Goal: Task Accomplishment & Management: Complete application form

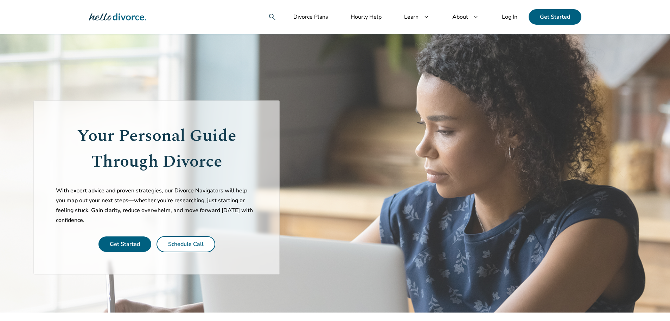
scroll to position [3, 0]
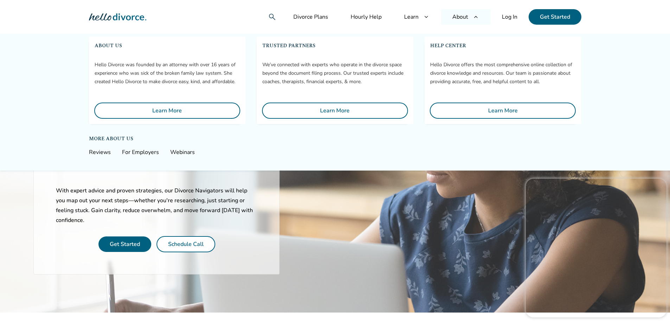
click at [509, 17] on link "Log In" at bounding box center [510, 16] width 38 height 15
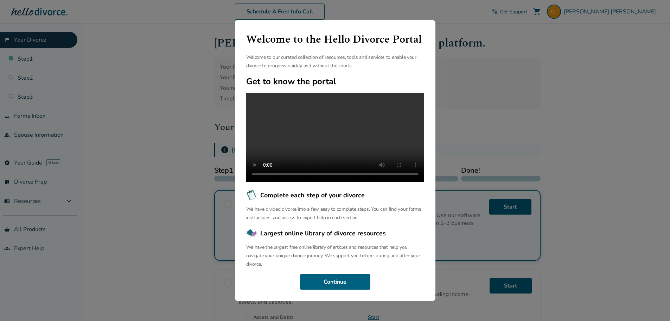
click at [474, 54] on div "Welcome to the Hello Divorce Portal Welcome to our curated collection of resour…" at bounding box center [335, 160] width 670 height 321
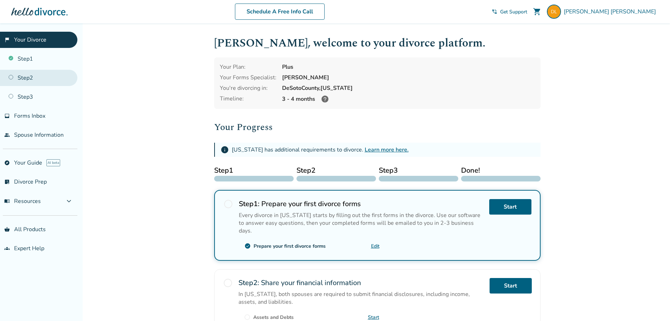
click at [36, 80] on link "Step 2" at bounding box center [38, 78] width 77 height 16
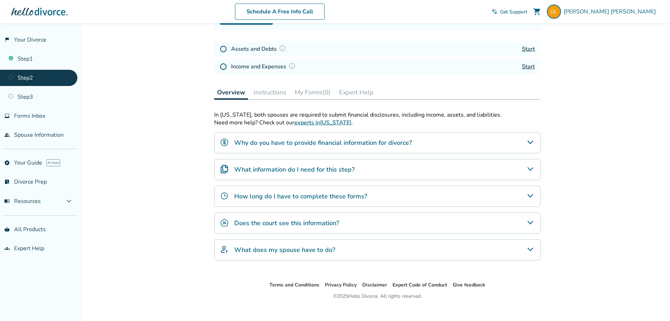
scroll to position [102, 0]
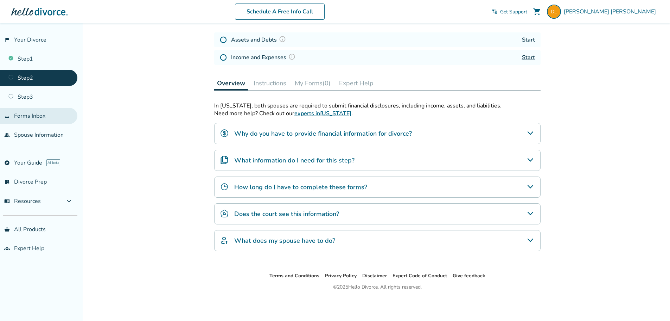
click at [32, 119] on span "Forms Inbox" at bounding box center [29, 116] width 31 height 8
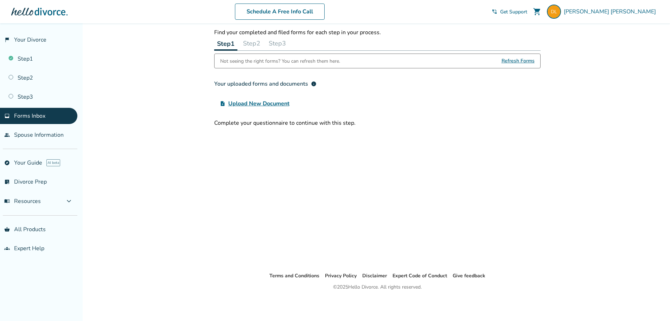
scroll to position [23, 0]
click at [242, 103] on span "Upload New Document" at bounding box center [258, 103] width 61 height 8
click at [0, 0] on input "upload_file Upload New Document" at bounding box center [0, 0] width 0 height 0
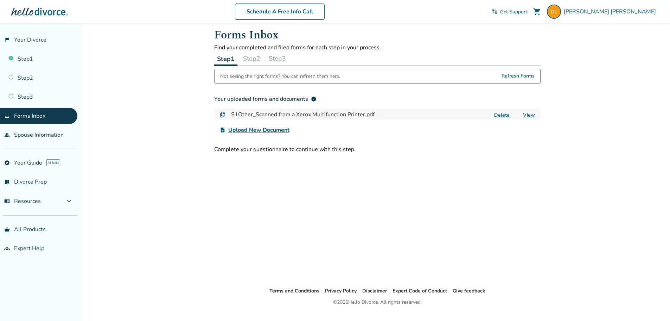
scroll to position [0, 0]
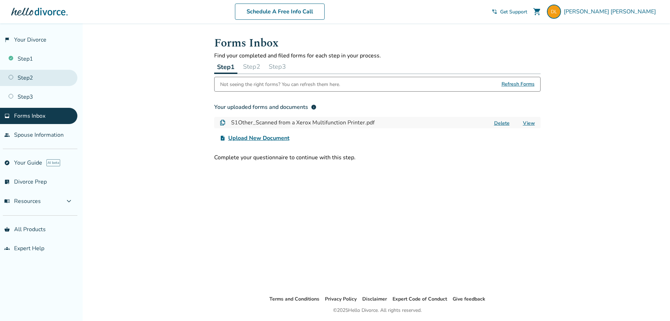
click at [30, 82] on link "Step 2" at bounding box center [38, 78] width 77 height 16
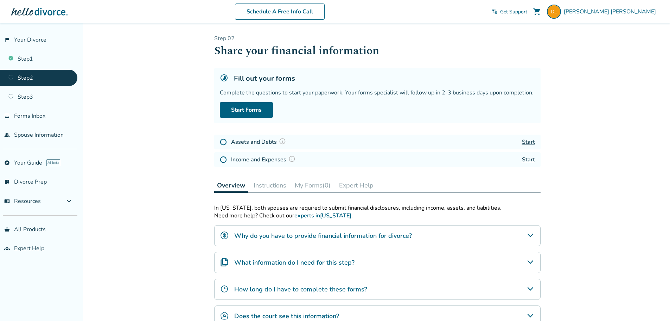
click at [270, 185] on button "Instructions" at bounding box center [270, 185] width 38 height 14
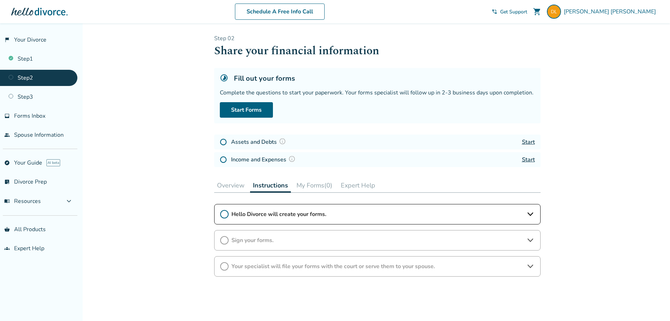
click at [528, 212] on icon at bounding box center [531, 214] width 6 height 4
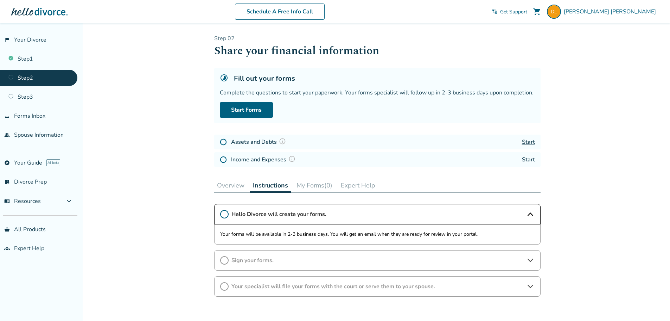
click at [528, 212] on icon at bounding box center [531, 214] width 8 height 8
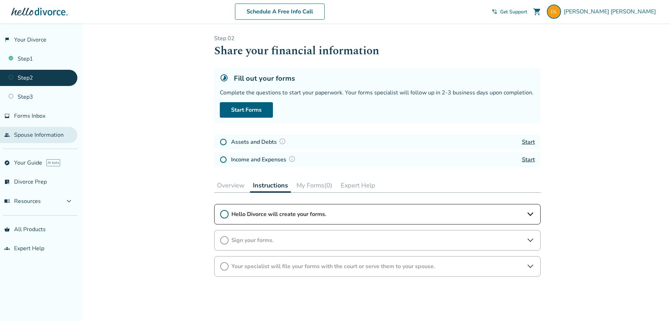
click at [60, 134] on link "people Spouse Information" at bounding box center [38, 135] width 77 height 16
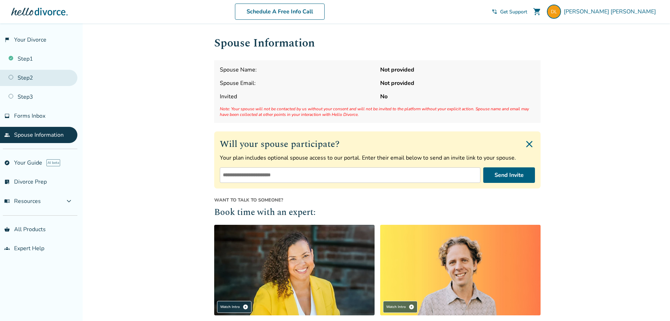
click at [24, 82] on link "Step 2" at bounding box center [38, 78] width 77 height 16
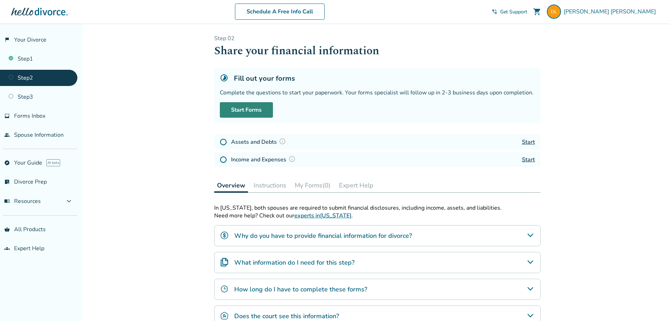
click at [245, 109] on link "Start Forms" at bounding box center [246, 109] width 53 height 15
